Goal: Find specific page/section: Find specific page/section

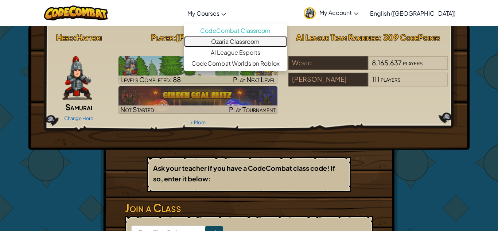
click at [251, 41] on link "Ozaria Classroom" at bounding box center [235, 41] width 103 height 11
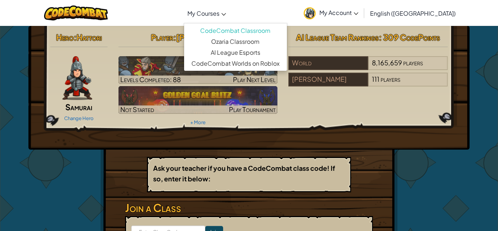
click at [230, 22] on link "My Courses" at bounding box center [207, 13] width 46 height 20
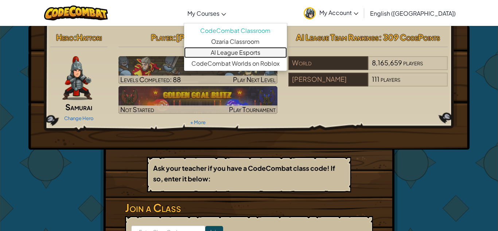
click at [249, 50] on link "AI League Esports" at bounding box center [235, 52] width 103 height 11
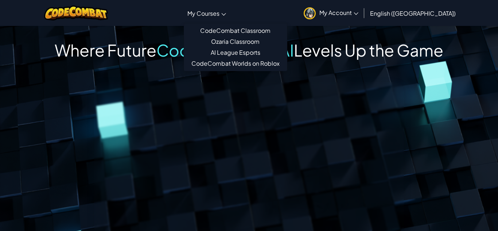
click at [219, 10] on span "My Courses" at bounding box center [203, 13] width 32 height 8
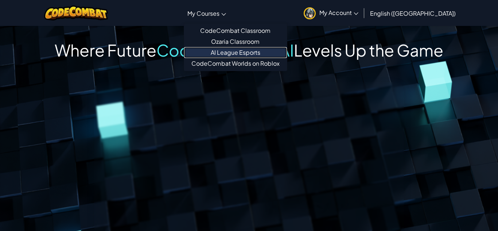
click at [242, 48] on link "AI League Esports" at bounding box center [235, 52] width 103 height 11
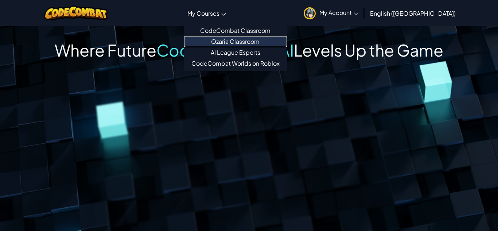
click at [242, 37] on link "Ozaria Classroom" at bounding box center [235, 41] width 103 height 11
